Goal: Task Accomplishment & Management: Use online tool/utility

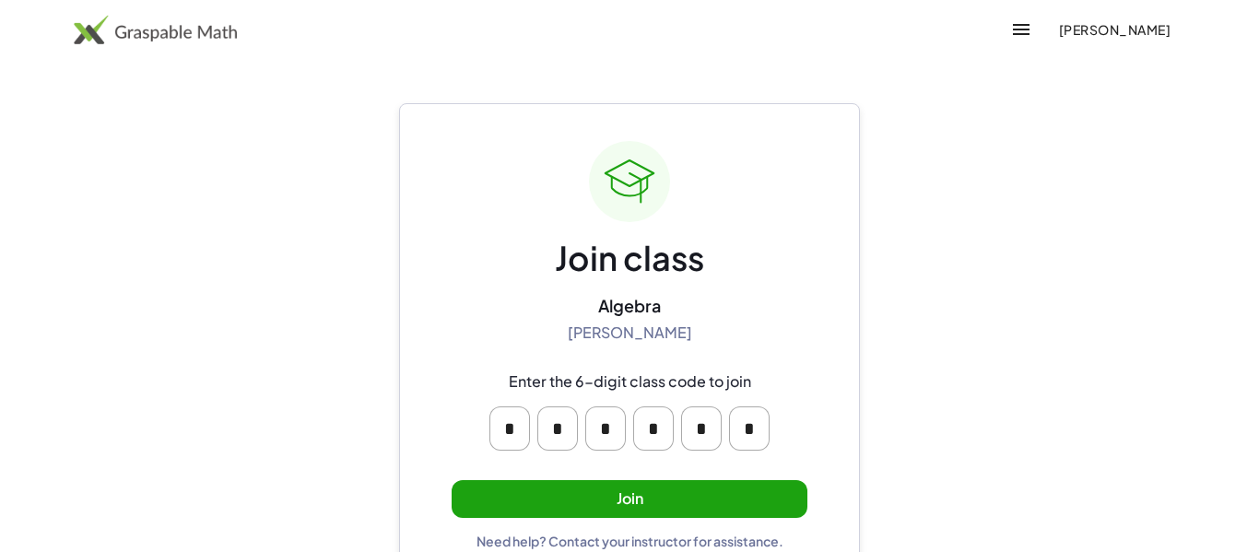
click at [663, 502] on button "Join" at bounding box center [630, 499] width 356 height 38
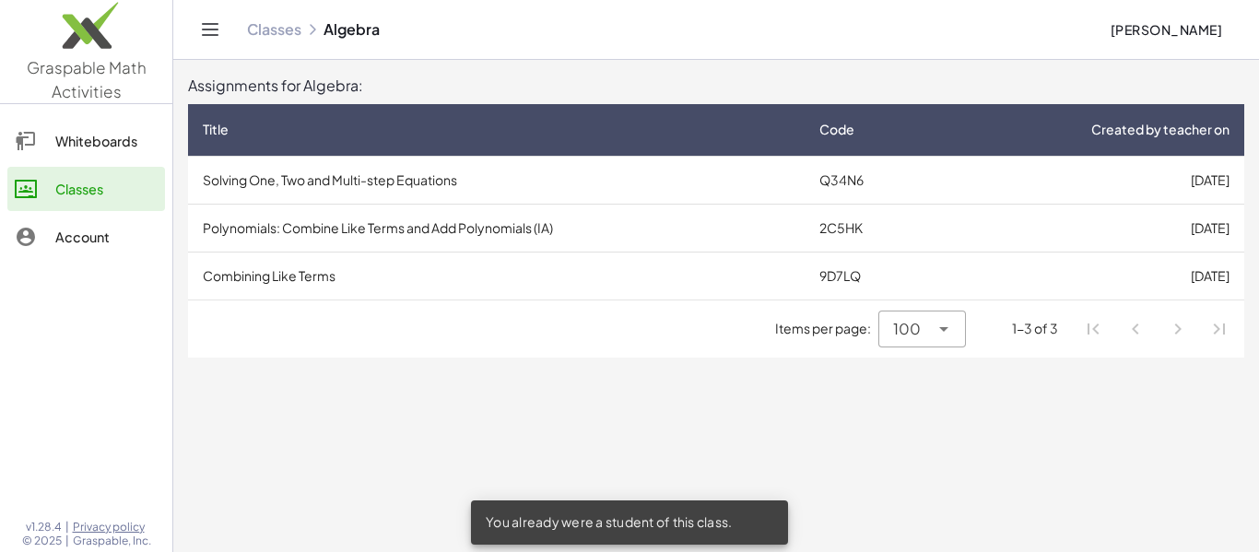
click at [527, 163] on td "Solving One, Two and Multi-step Equations" at bounding box center [496, 180] width 617 height 48
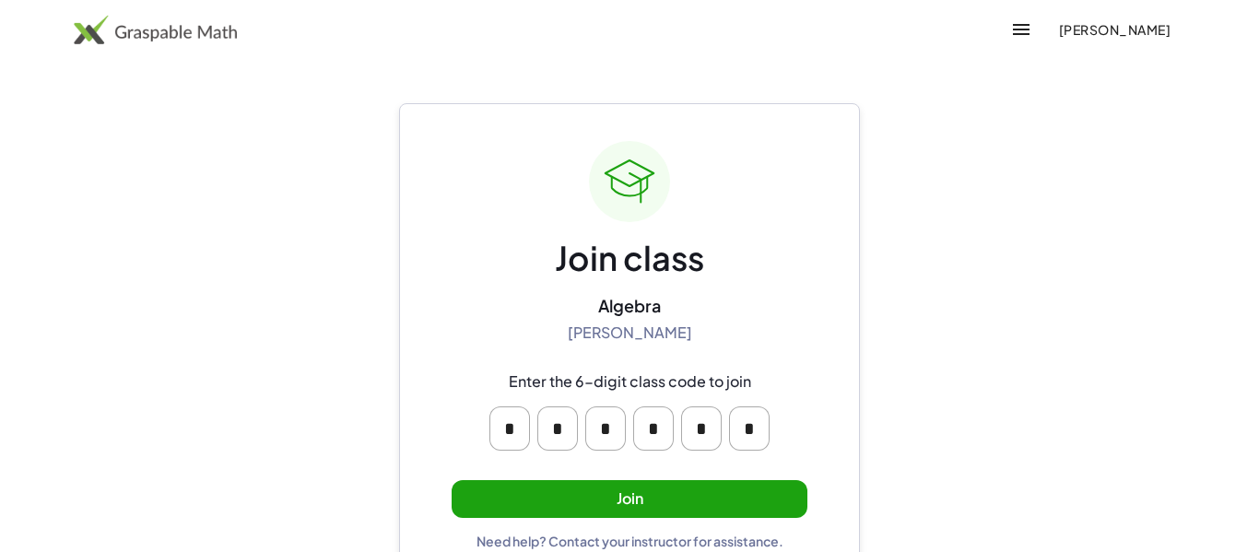
click at [662, 514] on button "Join" at bounding box center [630, 499] width 356 height 38
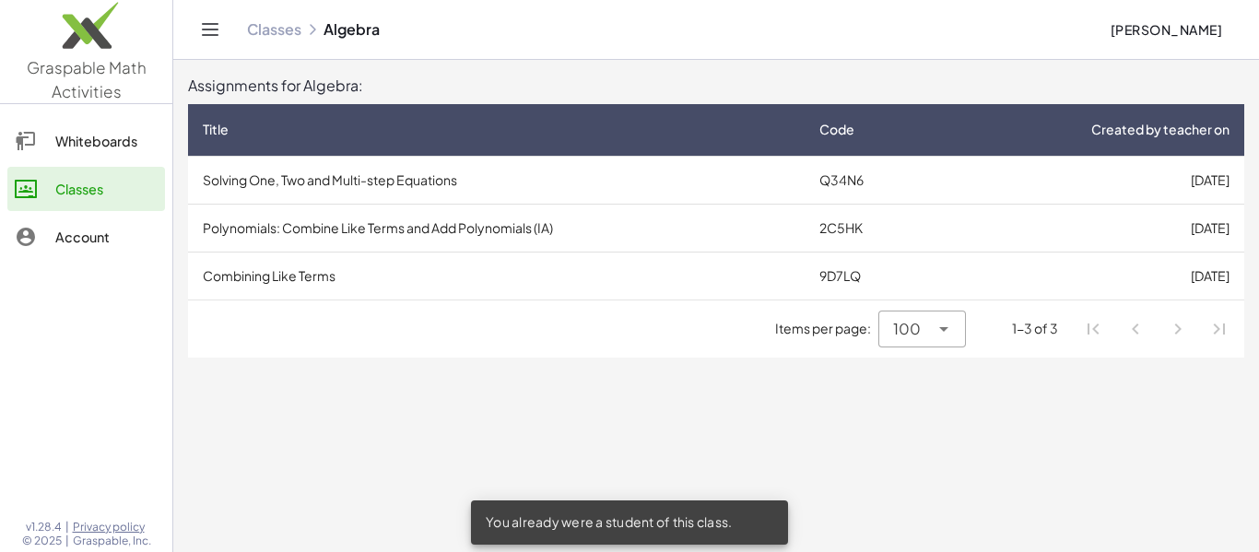
click at [566, 234] on td "Polynomials: Combine Like Terms and Add Polynomials (IA)" at bounding box center [496, 228] width 617 height 48
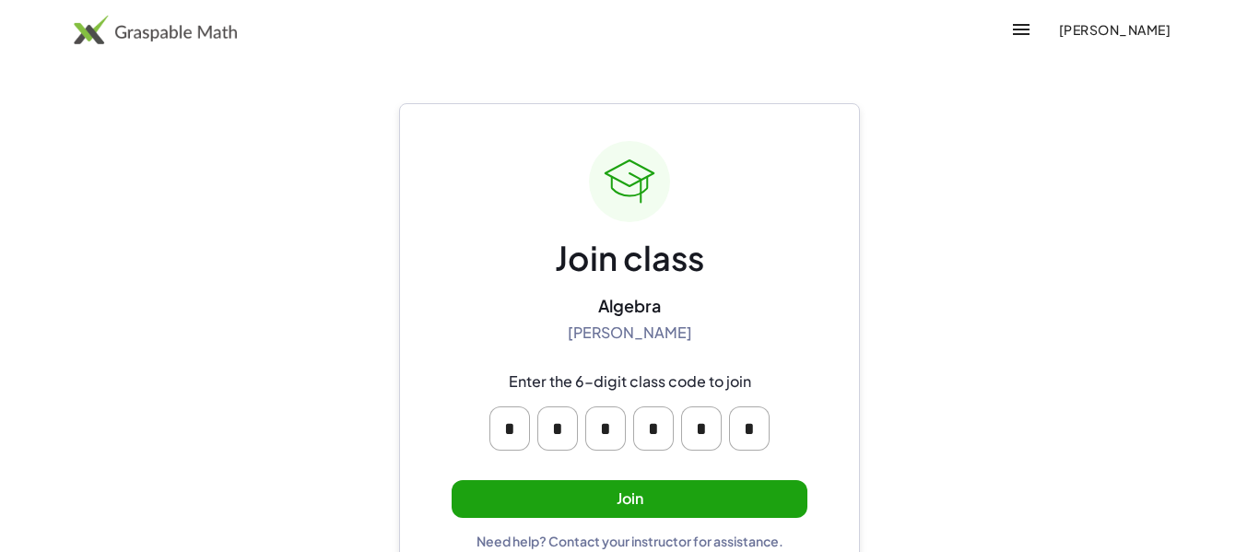
click at [570, 495] on button "Join" at bounding box center [630, 499] width 356 height 38
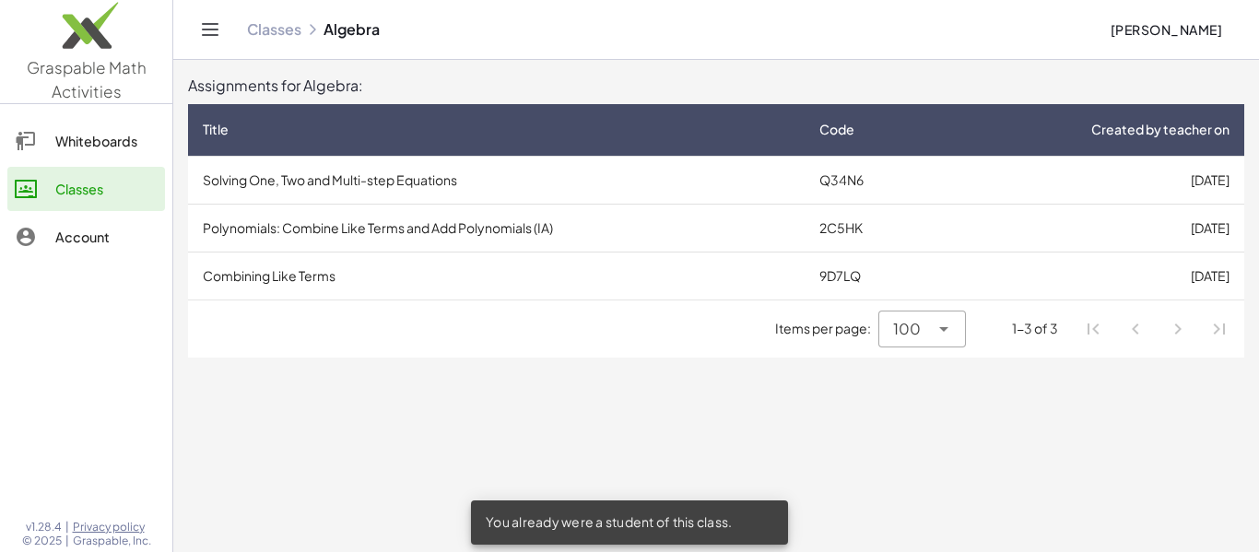
click at [474, 290] on td "Combining Like Terms" at bounding box center [496, 276] width 617 height 48
